Goal: Download file/media

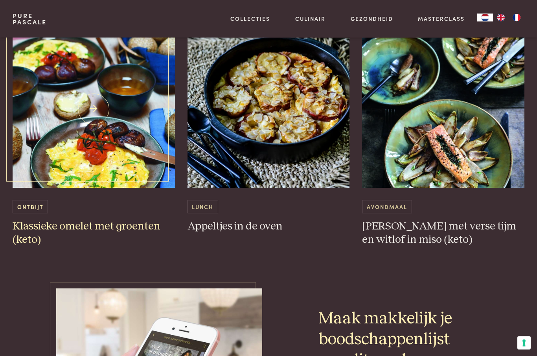
scroll to position [2375, 0]
click at [24, 213] on span "Ontbijt" at bounding box center [30, 206] width 35 height 13
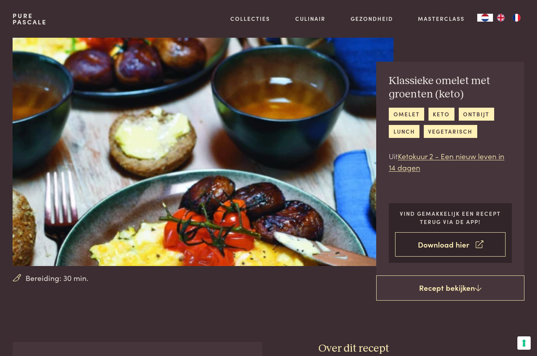
click at [473, 247] on link "Download hier" at bounding box center [450, 244] width 110 height 25
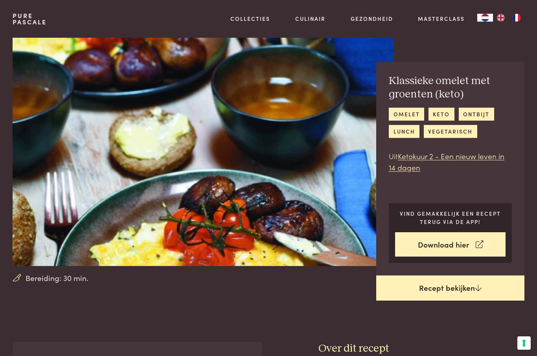
click at [462, 286] on link "Recept bekijken" at bounding box center [450, 287] width 148 height 25
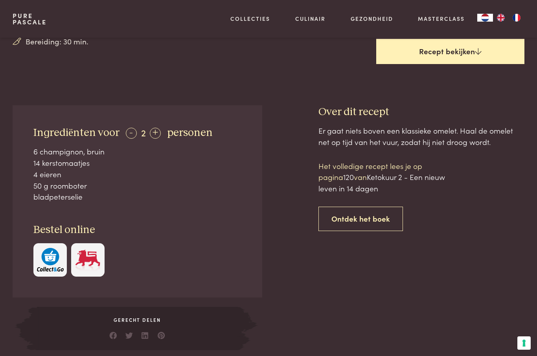
scroll to position [195, 0]
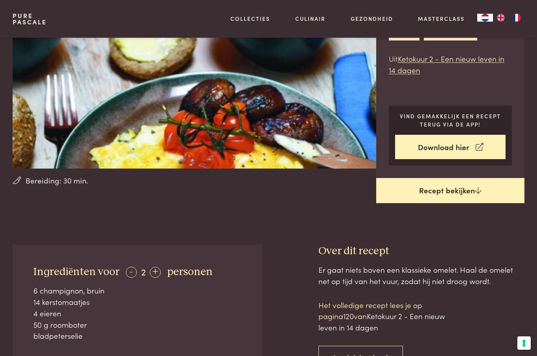
click at [474, 183] on link "Recept bekijken" at bounding box center [450, 190] width 148 height 25
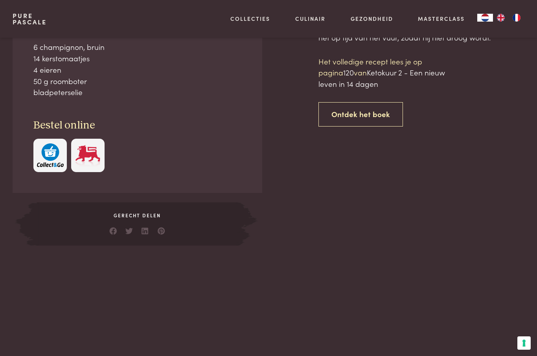
scroll to position [341, 0]
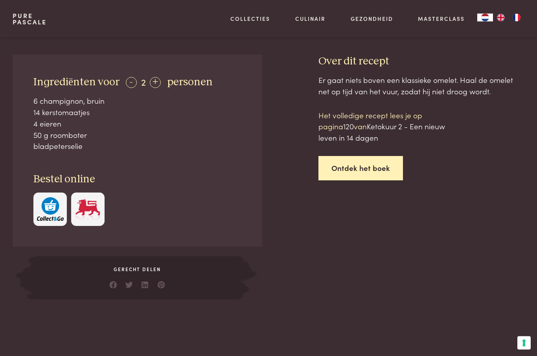
click at [362, 167] on link "Ontdek het boek" at bounding box center [360, 168] width 84 height 25
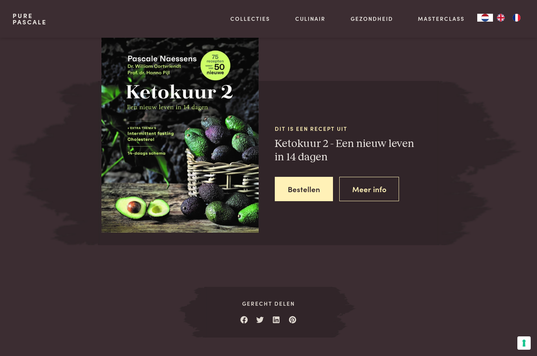
scroll to position [668, 0]
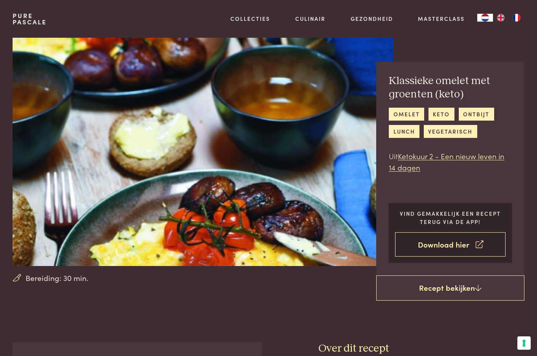
click at [465, 243] on link "Download hier" at bounding box center [450, 244] width 110 height 25
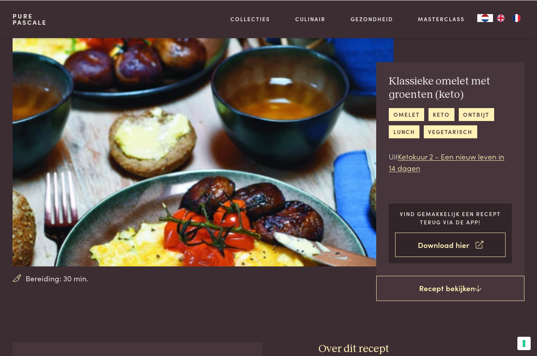
scroll to position [668, 0]
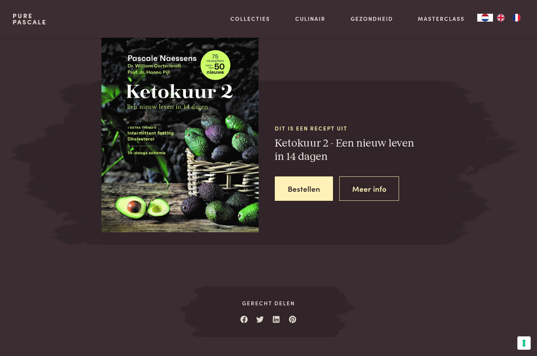
scroll to position [341, 0]
